Goal: Use online tool/utility: Utilize a website feature to perform a specific function

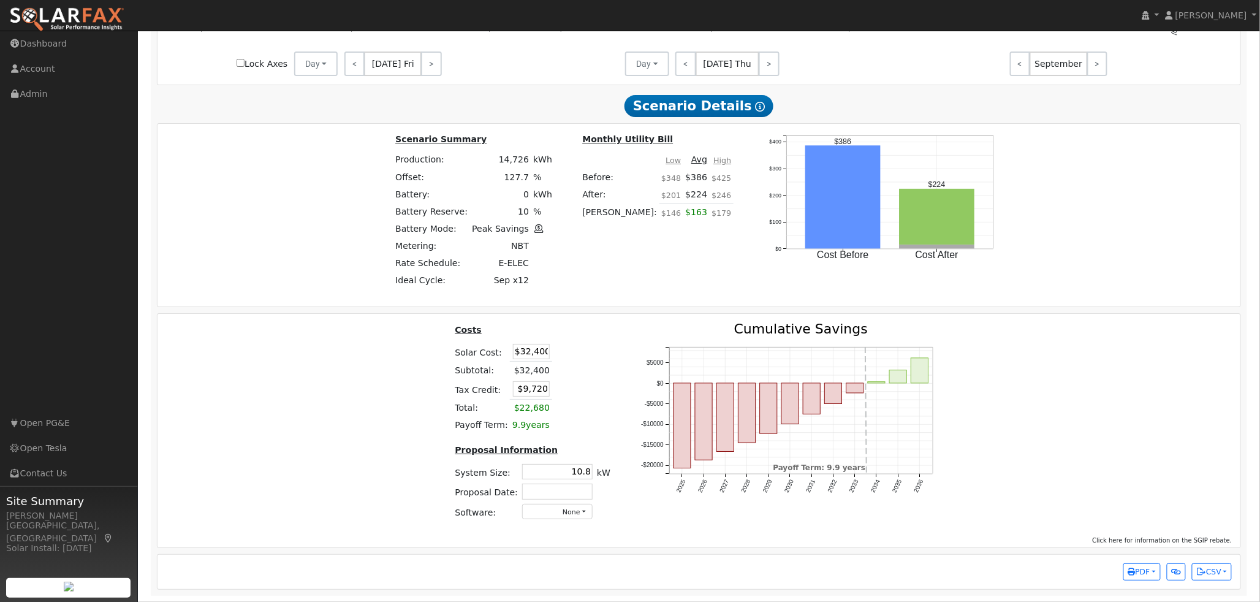
scroll to position [1675, 0]
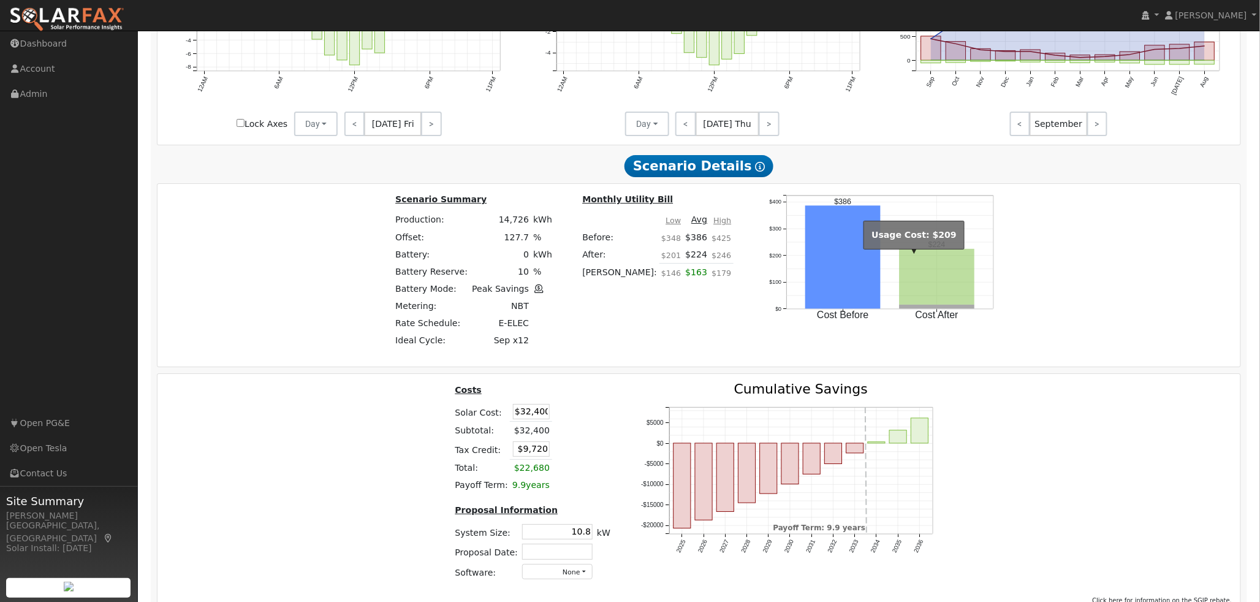
click at [921, 286] on rect "onclick=""" at bounding box center [937, 277] width 75 height 56
click at [1043, 283] on div "Scenario Summary Production: 14,726 kWh Offset: 127.7 % Battery: 0 kWh Battery …" at bounding box center [699, 274] width 1092 height 165
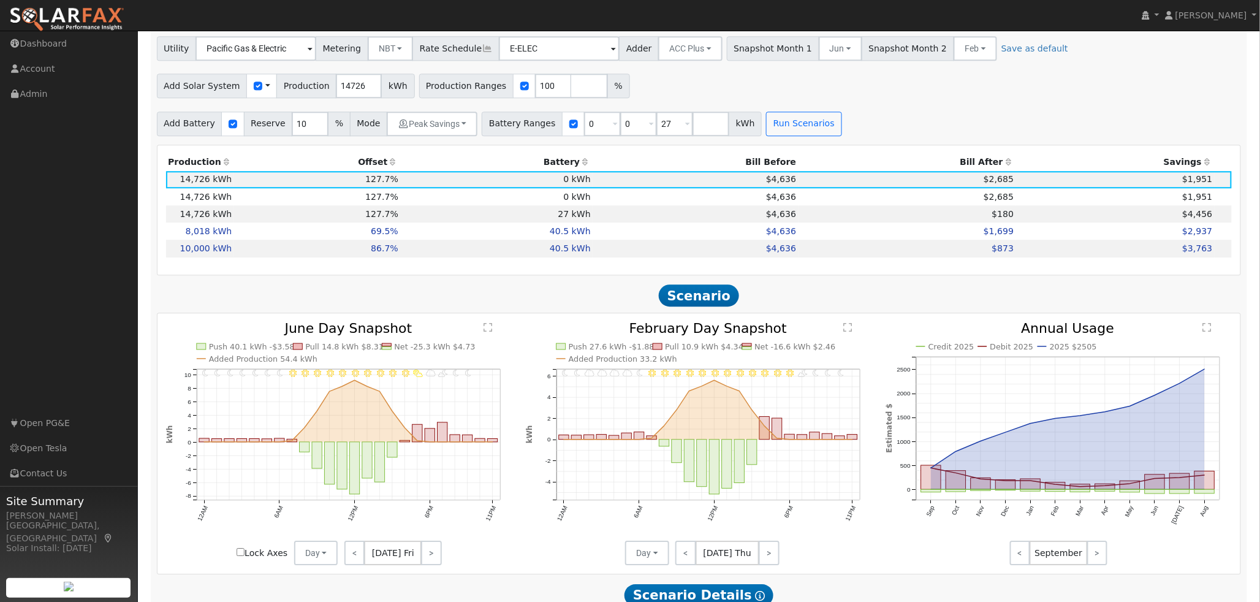
scroll to position [1198, 0]
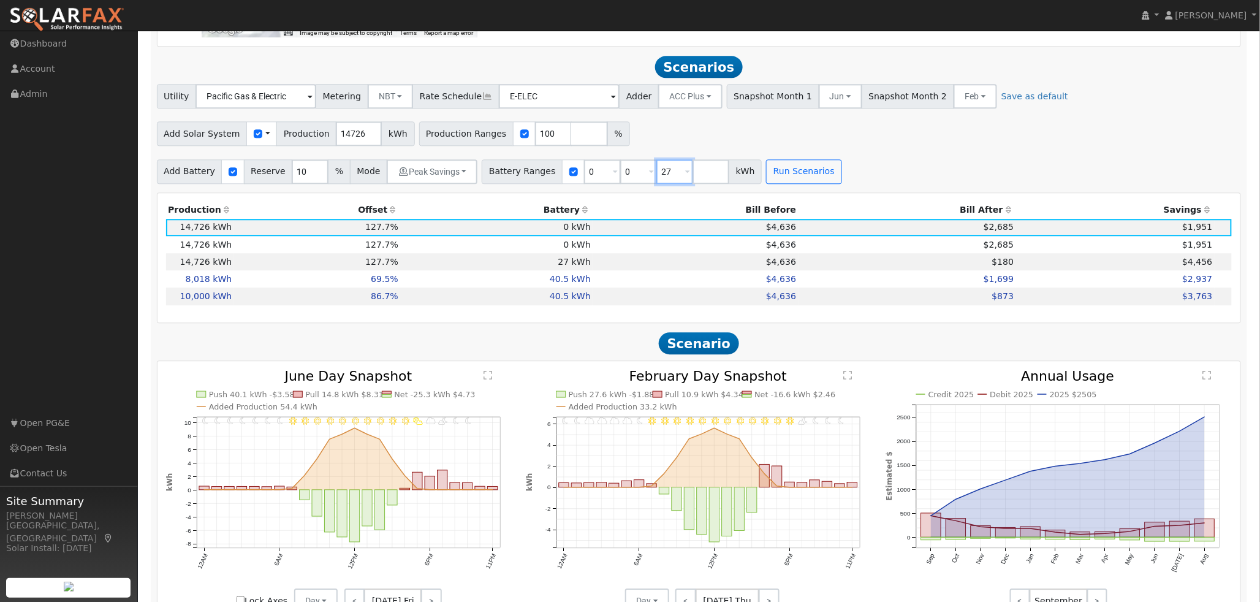
click at [656, 179] on input "27" at bounding box center [674, 171] width 37 height 25
click at [649, 179] on span at bounding box center [651, 172] width 5 height 14
click at [596, 179] on input "0" at bounding box center [602, 171] width 37 height 25
type input "0"
type input "27"
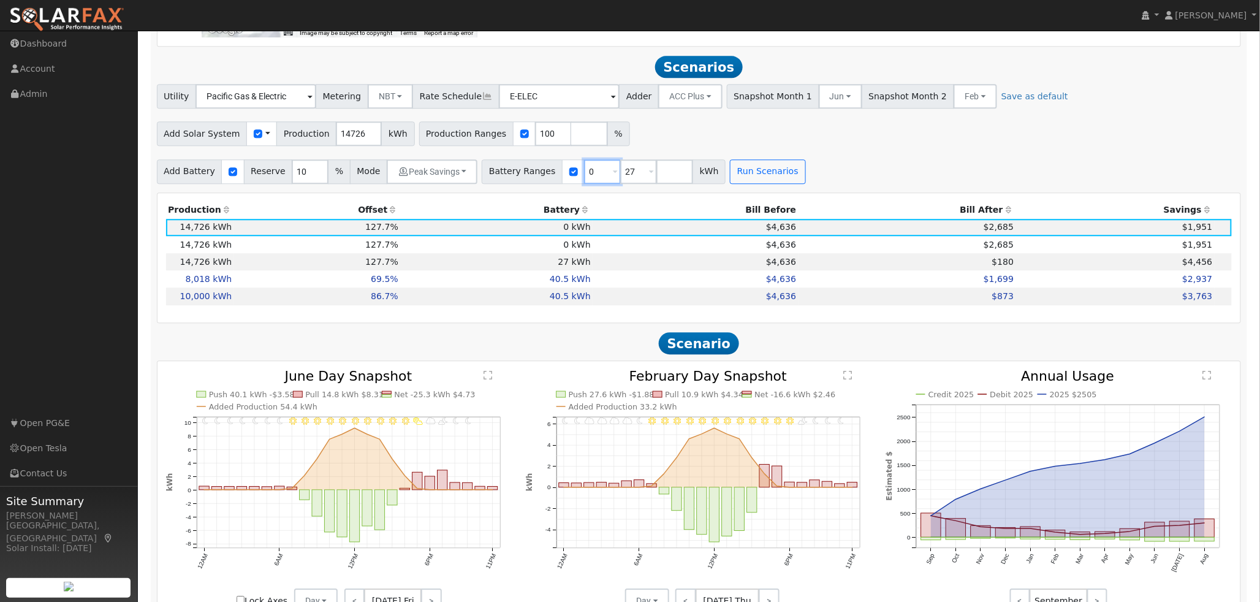
type input "27"
click at [701, 173] on button "Run Scenarios" at bounding box center [731, 171] width 75 height 25
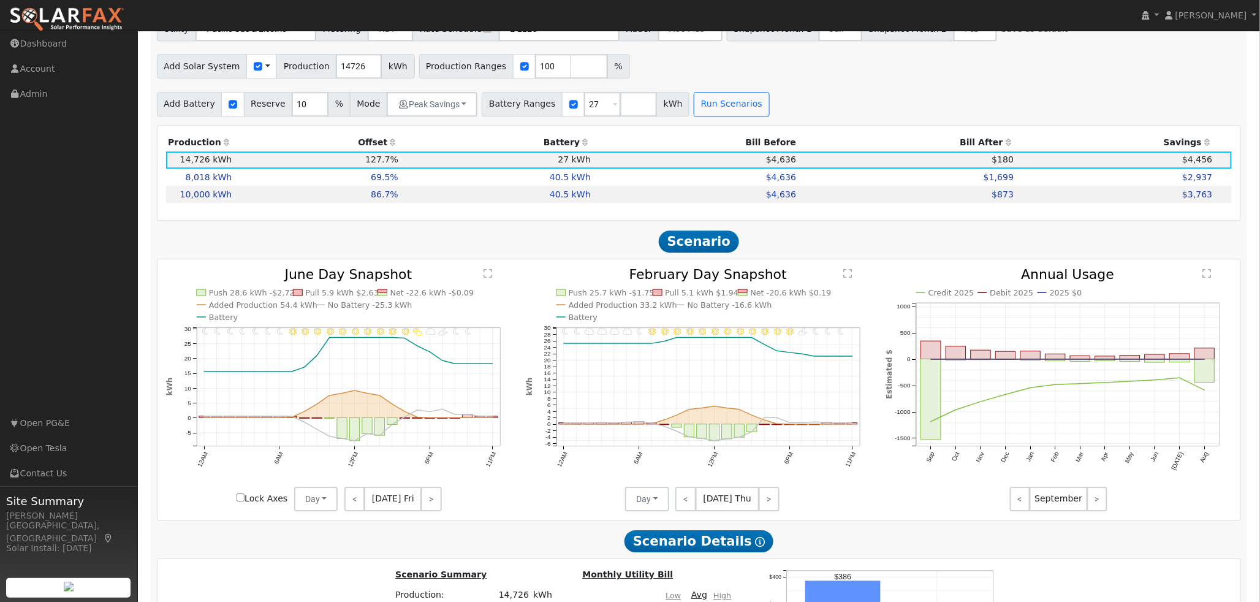
scroll to position [1252, 0]
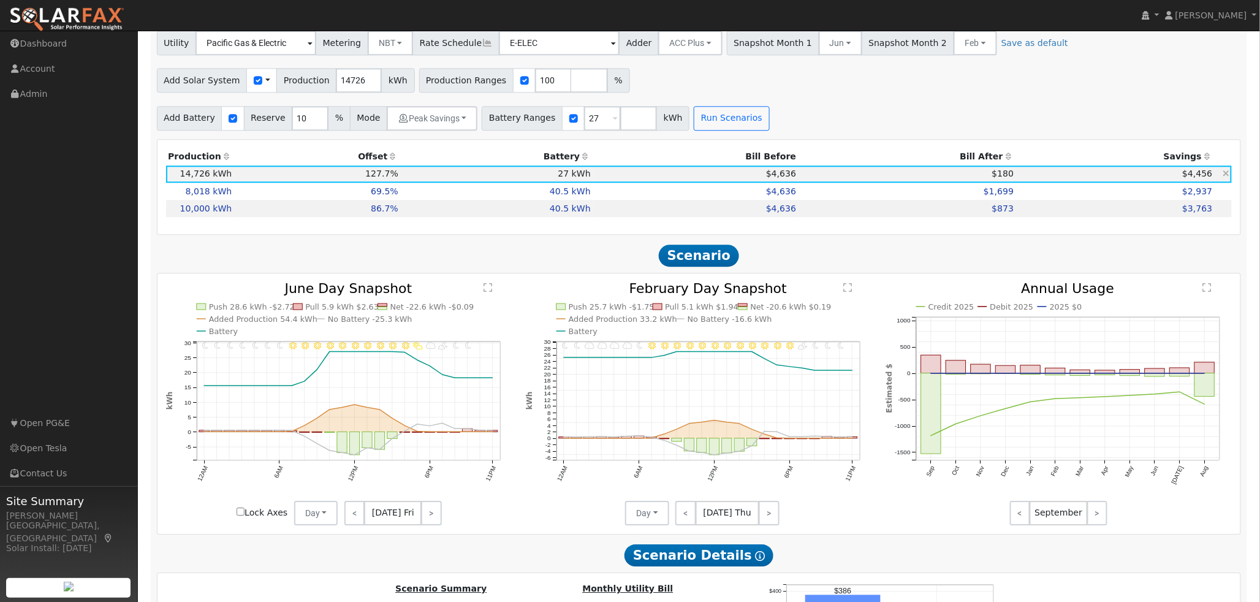
click at [644, 180] on td "$4,636" at bounding box center [695, 173] width 205 height 17
click at [644, 199] on td "$4,636" at bounding box center [695, 191] width 205 height 17
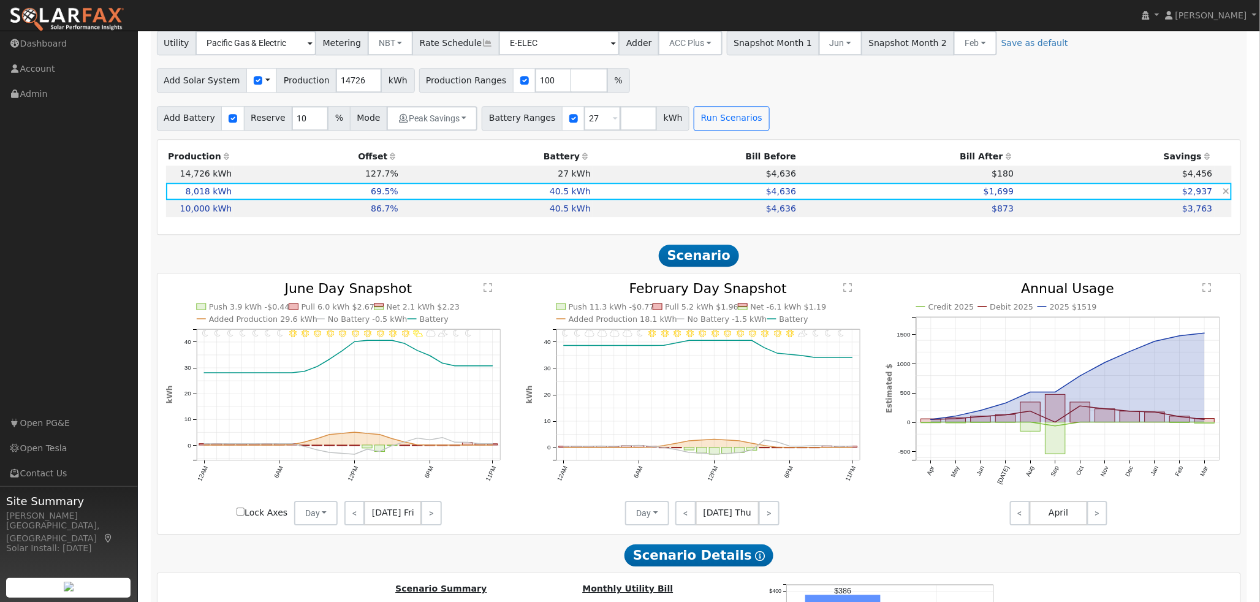
click at [1228, 196] on icon at bounding box center [1226, 191] width 7 height 9
type input "$32,400"
type input "10.8"
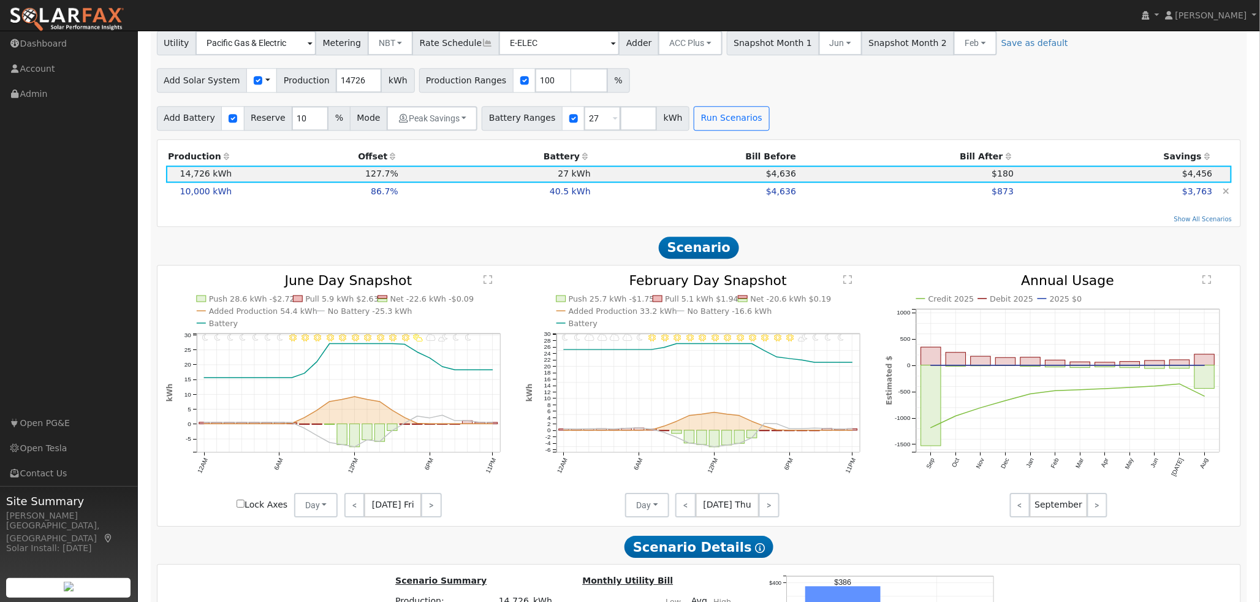
click at [1149, 200] on td "$3,763" at bounding box center [1115, 191] width 199 height 17
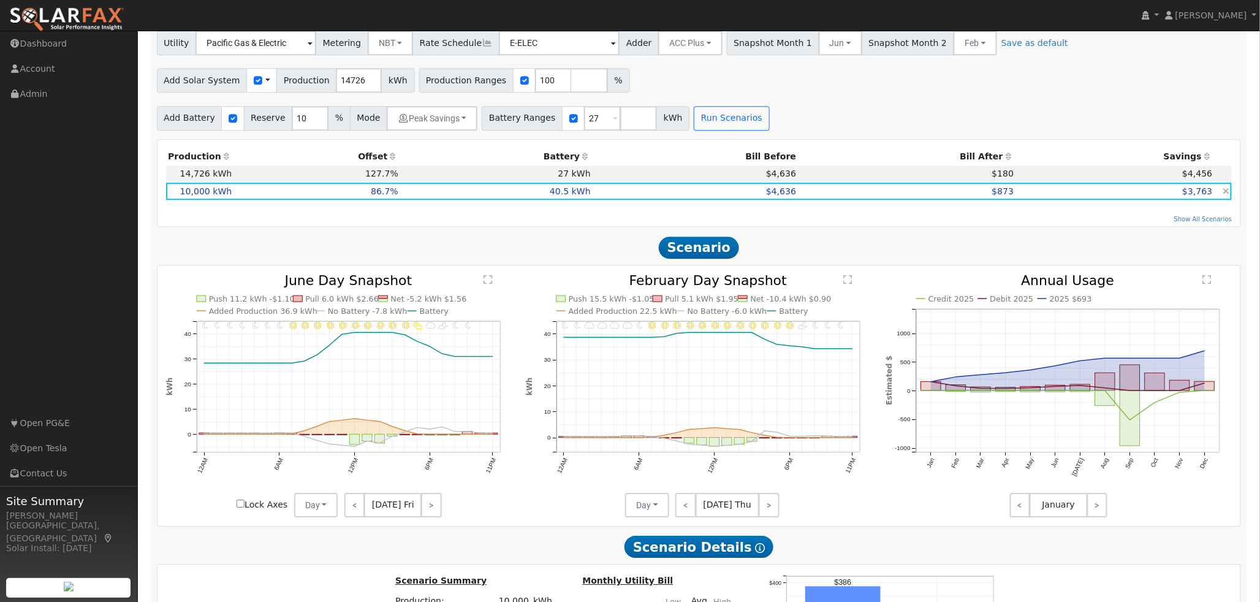
click at [1229, 196] on icon at bounding box center [1226, 191] width 7 height 9
type input "$32,400"
type input "10.8"
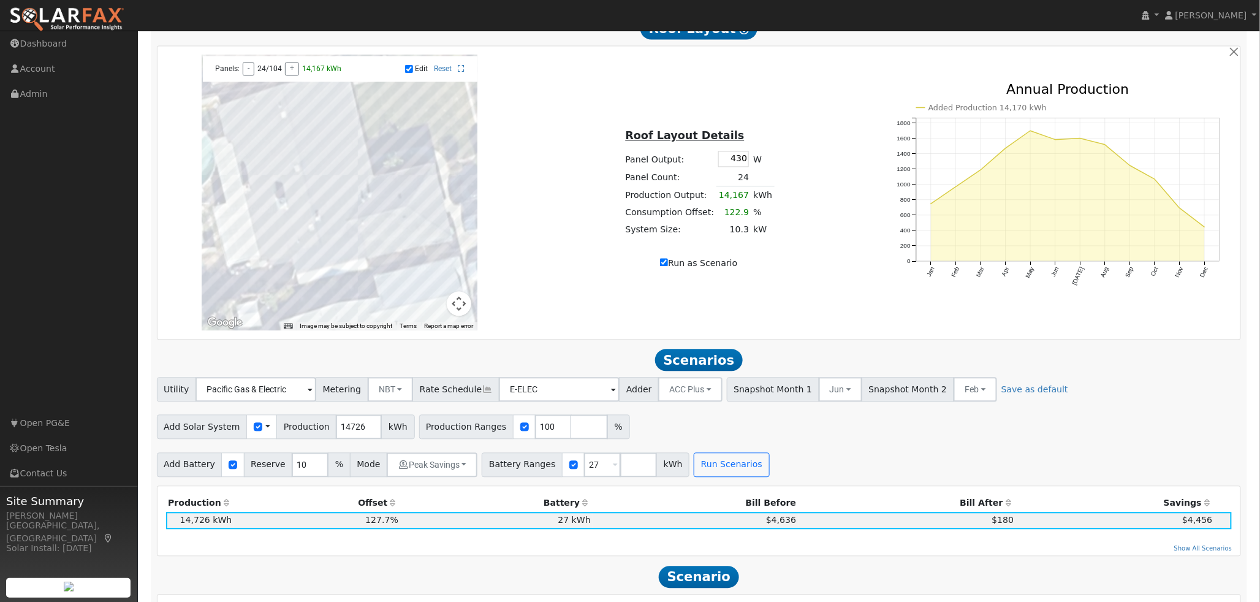
scroll to position [886, 0]
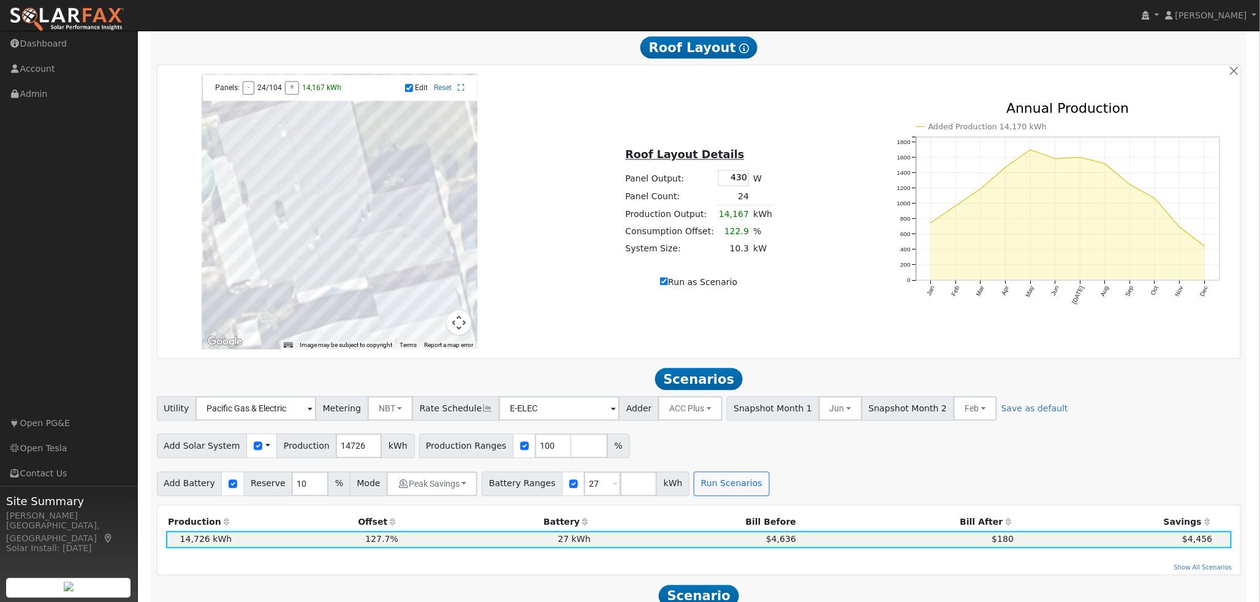
click at [849, 301] on div "← Move left → Move right ↑ Move up ↓ Move down + Zoom in - Zoom out Home Jump l…" at bounding box center [698, 212] width 1079 height 276
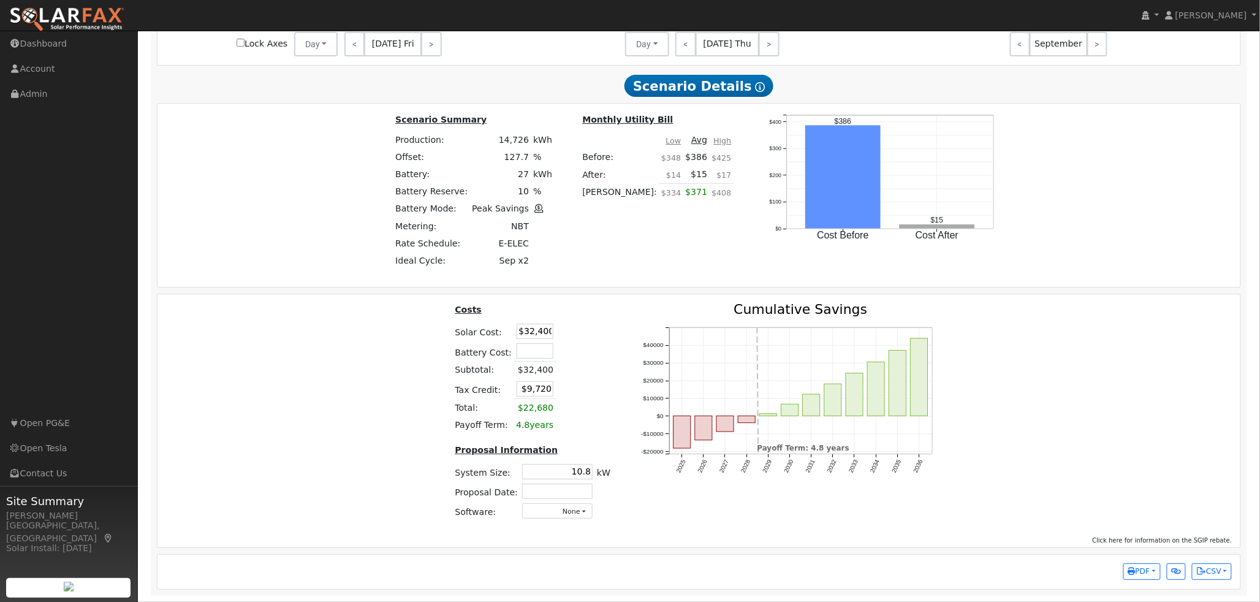
scroll to position [1703, 0]
click at [1149, 574] on button "PDF" at bounding box center [1141, 571] width 37 height 17
click at [1109, 405] on link "Selected Scenario" at bounding box center [1109, 405] width 101 height 17
click at [1110, 444] on div "Costs Solar Cost: $32,400 Battery Cost: Subtotal: $32,400 Tax Credit: $9,720 To…" at bounding box center [699, 416] width 1092 height 227
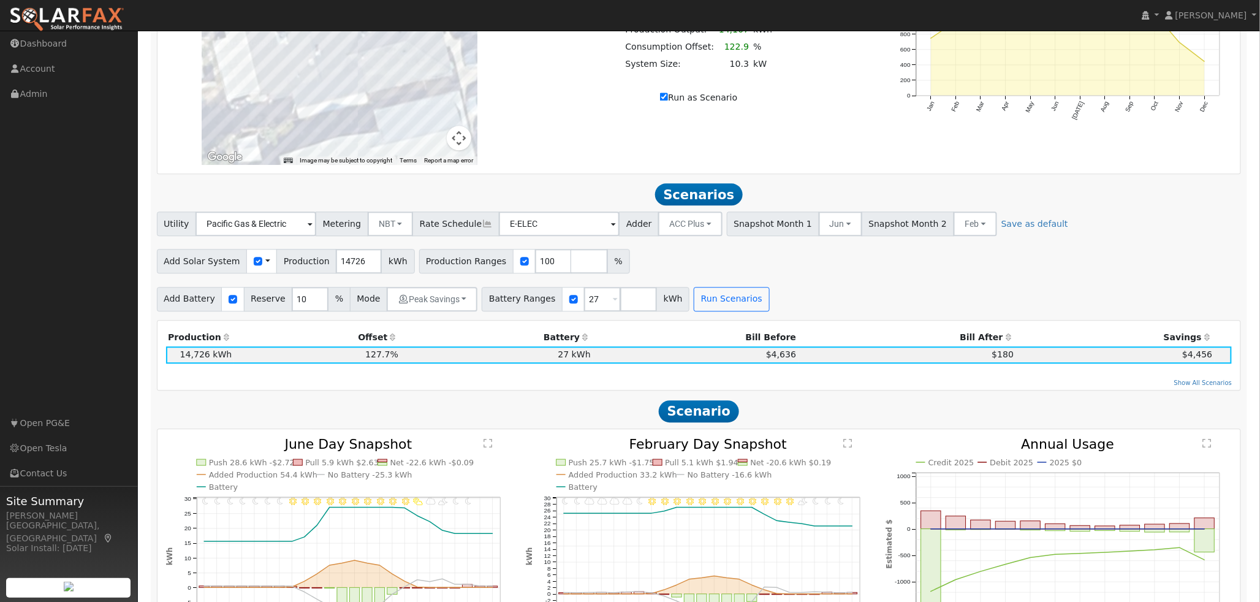
scroll to position [1022, 0]
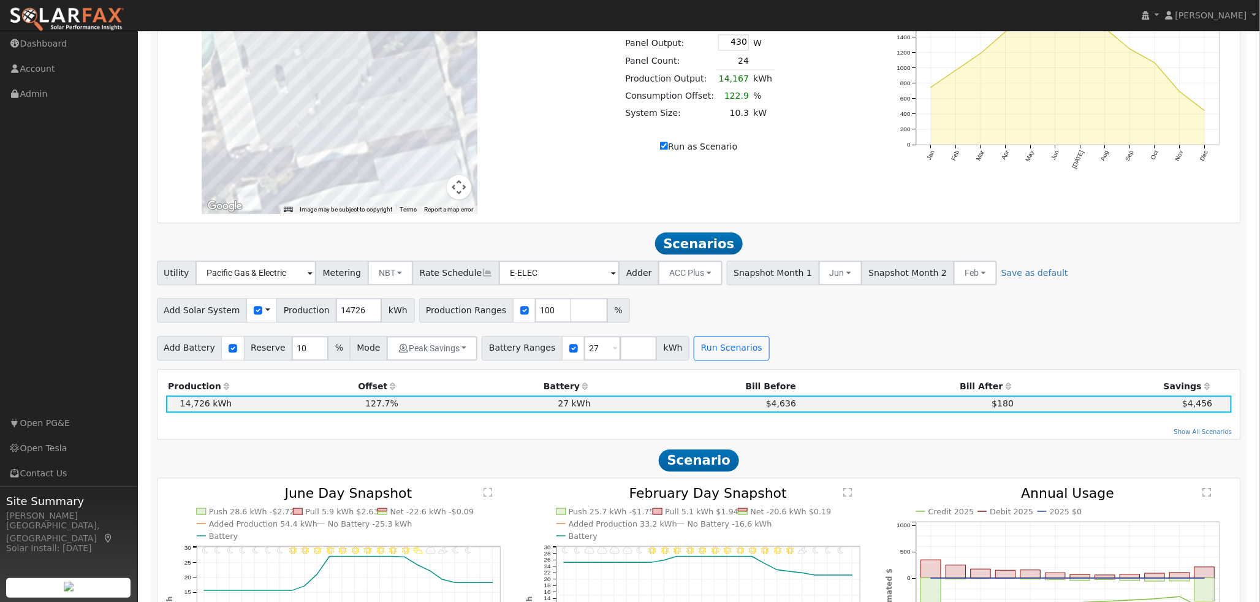
click at [611, 278] on span at bounding box center [613, 274] width 5 height 14
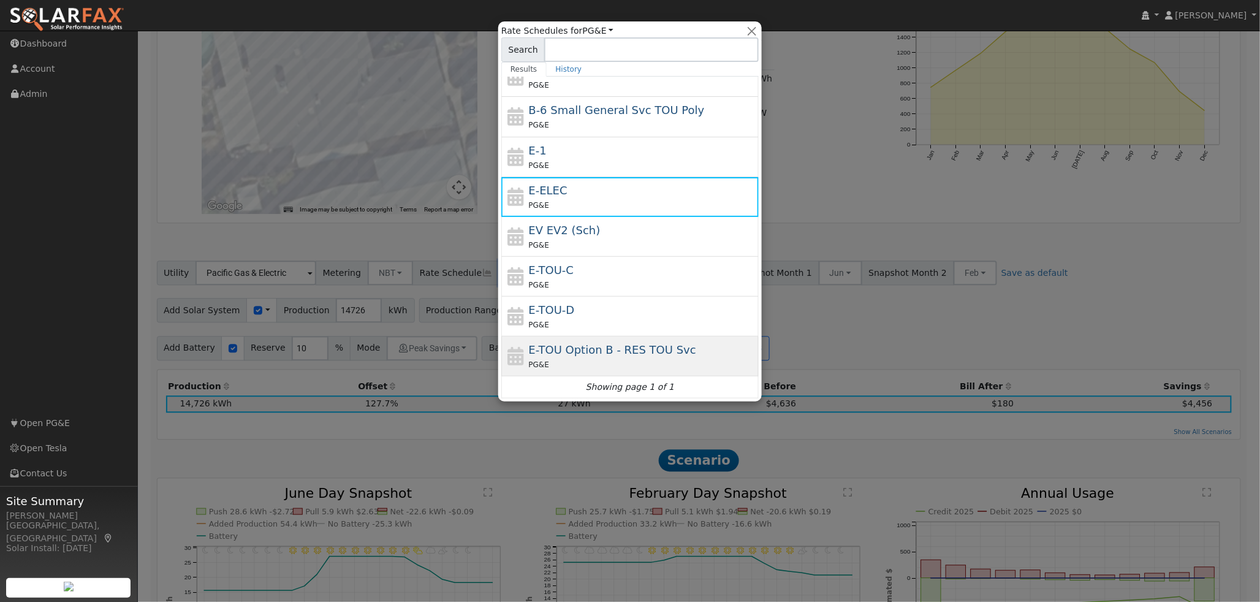
scroll to position [175, 0]
click at [923, 334] on div at bounding box center [630, 301] width 1260 height 602
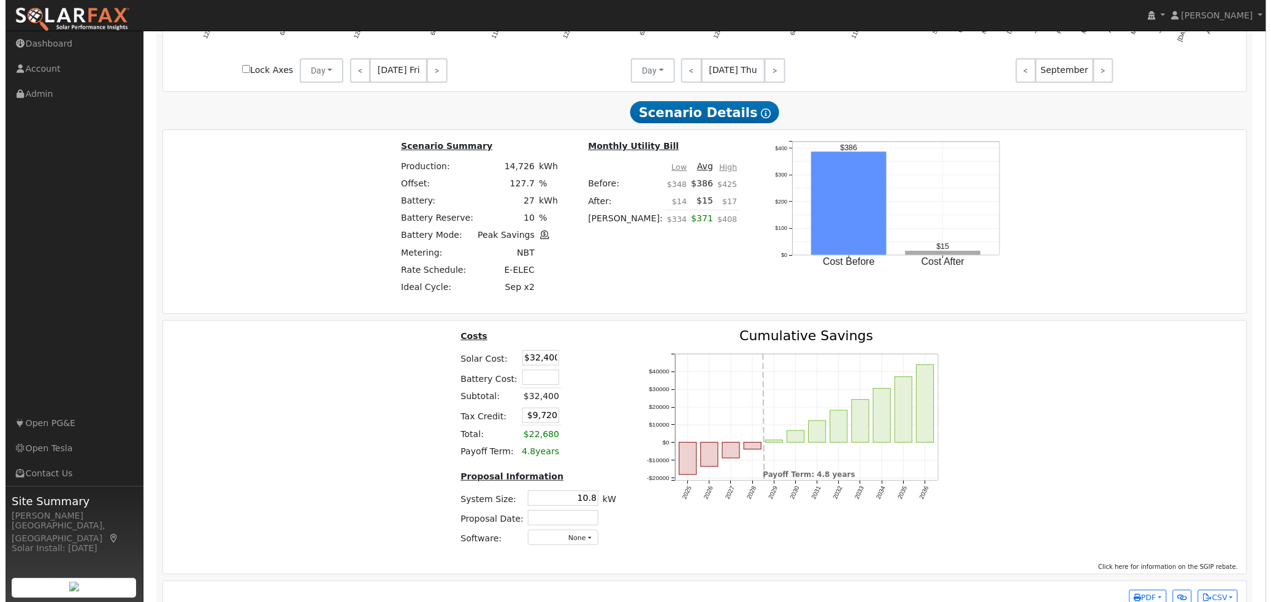
scroll to position [1703, 0]
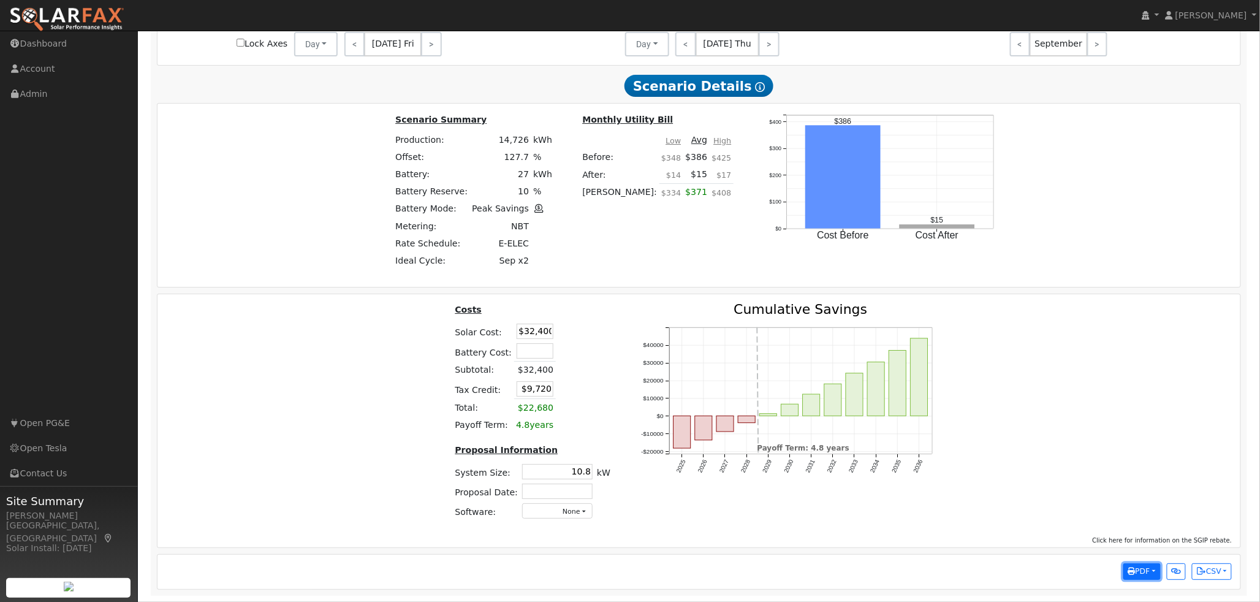
click at [1149, 565] on button "PDF" at bounding box center [1141, 571] width 37 height 17
click at [1096, 507] on link "To me" at bounding box center [1109, 513] width 101 height 17
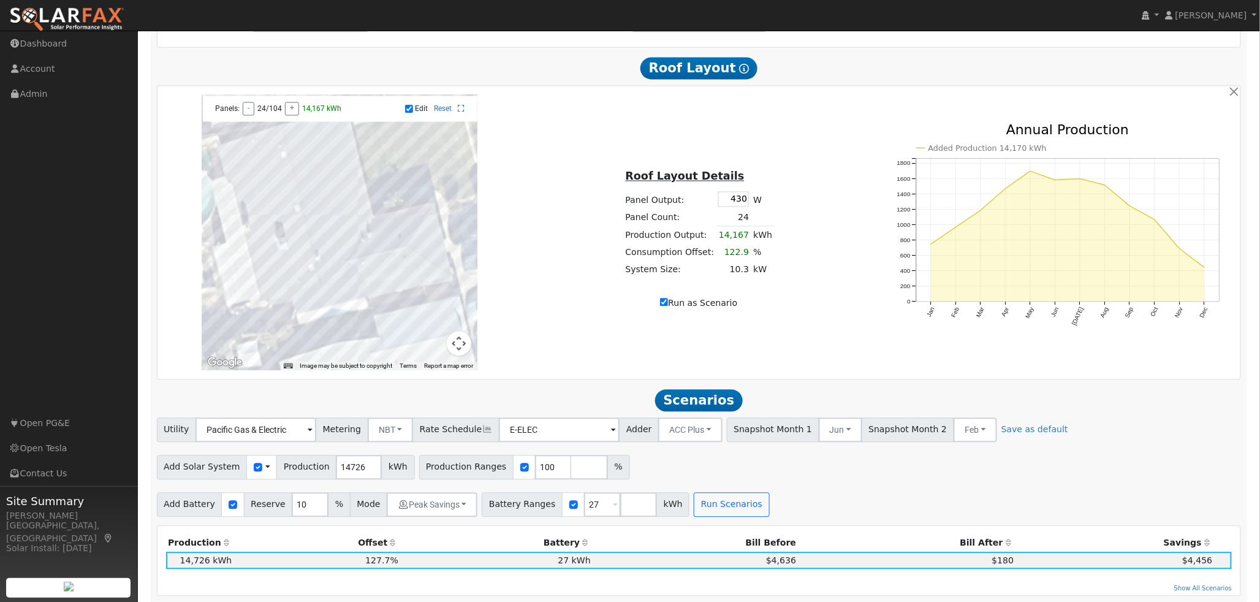
scroll to position [953, 0]
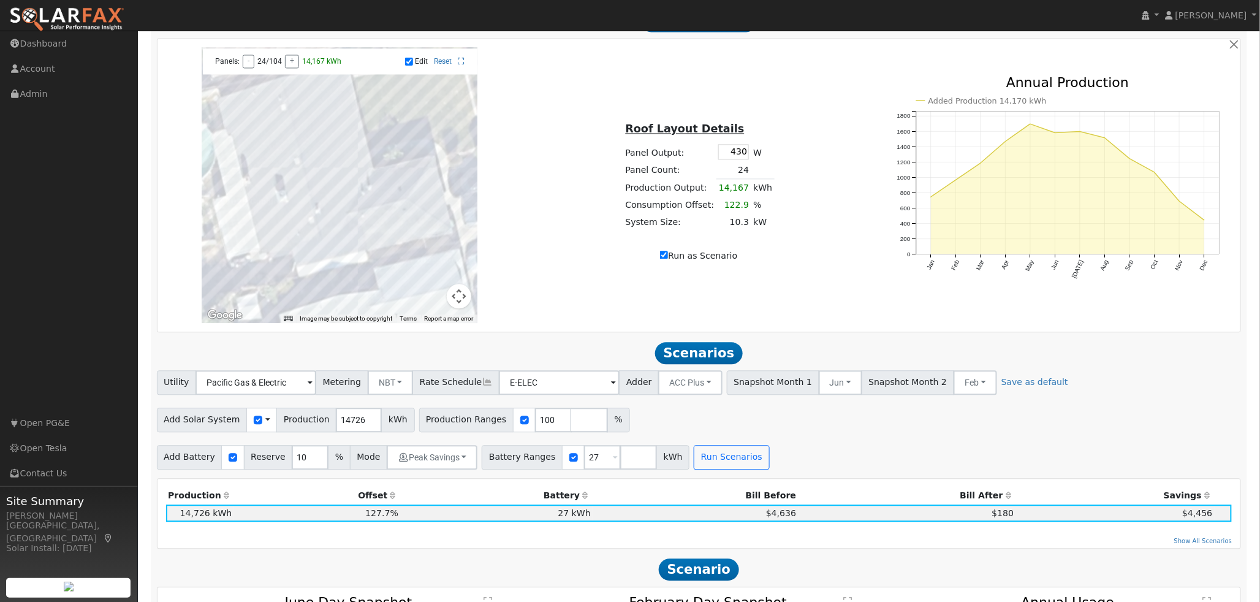
click at [613, 463] on span at bounding box center [615, 458] width 5 height 14
drag, startPoint x: 585, startPoint y: 463, endPoint x: 548, endPoint y: 463, distance: 36.8
click at [548, 463] on div "Battery Ranges 27 Overrides Reserve % Mode None None Self Consumption Peak Savi…" at bounding box center [586, 457] width 208 height 25
type input "40.5"
click at [722, 462] on button "Run Scenarios" at bounding box center [731, 457] width 75 height 25
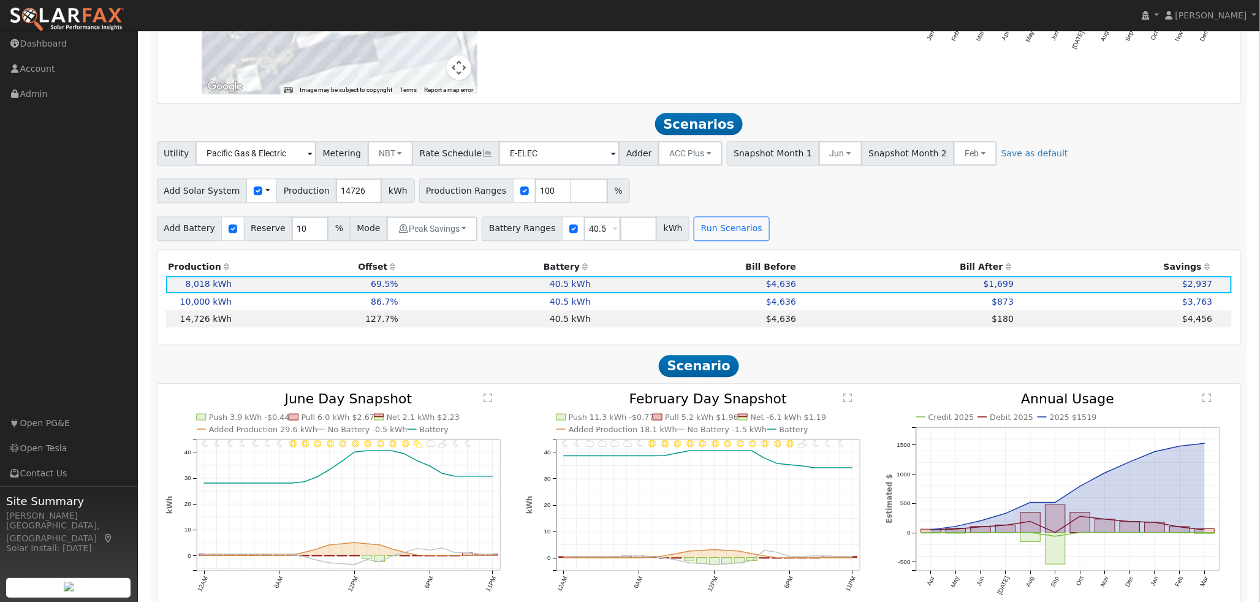
scroll to position [1163, 0]
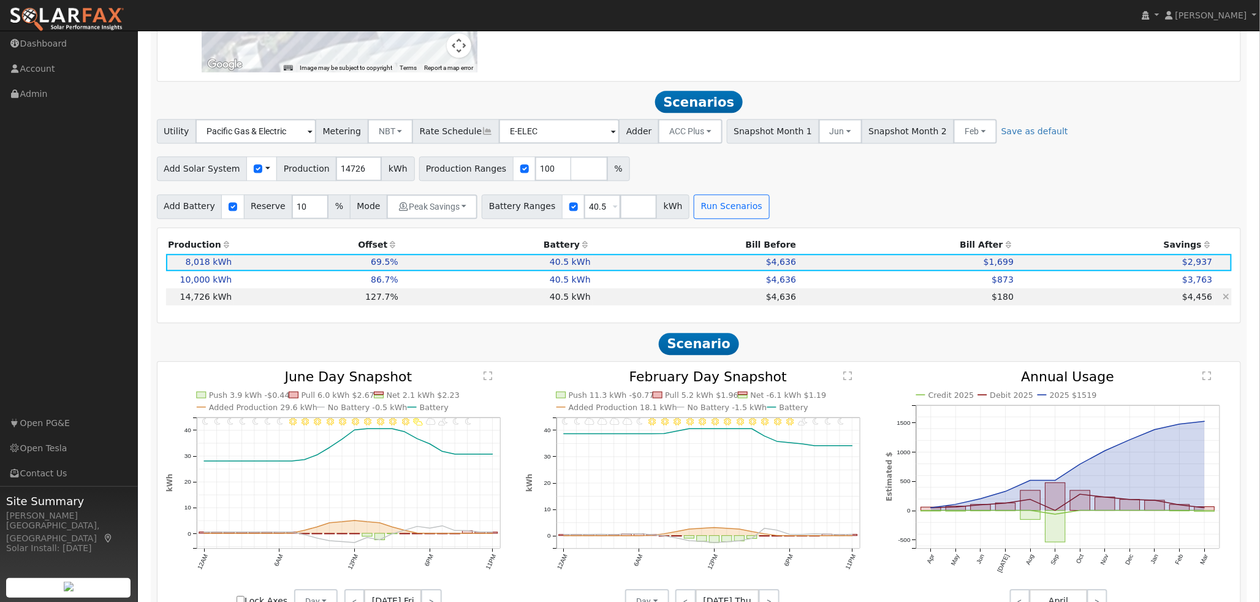
click at [409, 303] on td "40.5 kWh" at bounding box center [496, 296] width 192 height 17
type input "$32,400"
type input "10.8"
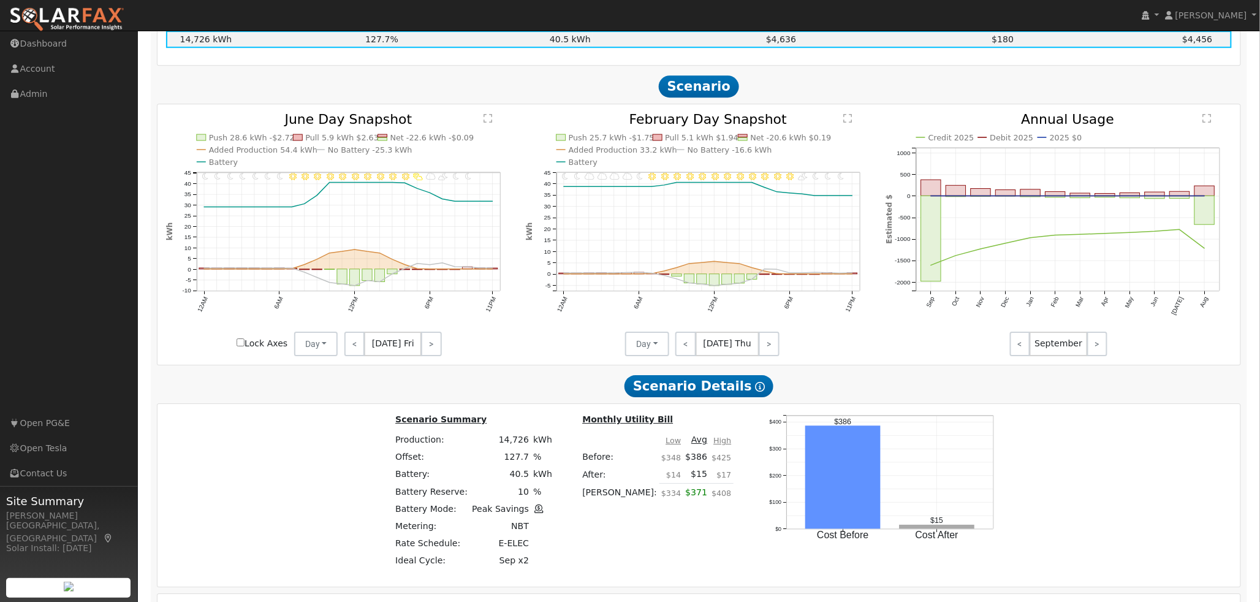
scroll to position [1388, 0]
